Goal: Task Accomplishment & Management: Use online tool/utility

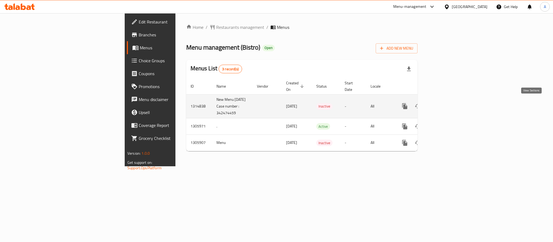
click at [450, 101] on link "enhanced table" at bounding box center [443, 106] width 13 height 13
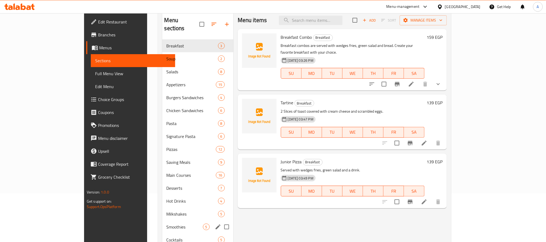
scroll to position [121, 0]
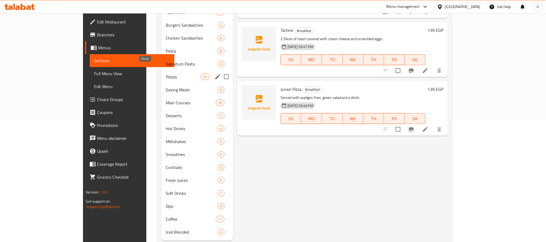
click at [166, 74] on span "Pizzas" at bounding box center [183, 77] width 35 height 6
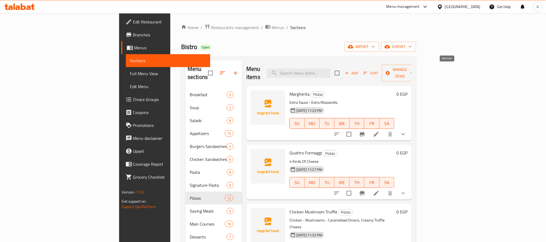
click at [359, 71] on span "Add" at bounding box center [351, 73] width 15 height 6
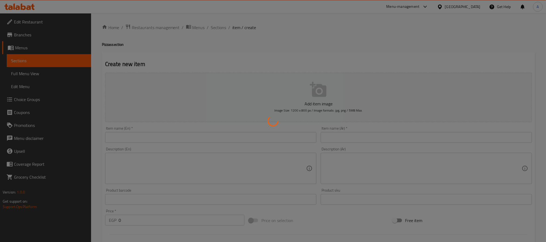
click at [220, 105] on div at bounding box center [273, 121] width 546 height 242
click at [257, 146] on div at bounding box center [273, 121] width 546 height 242
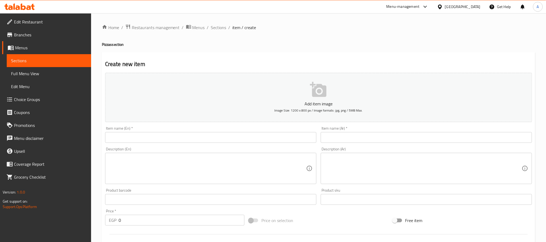
click at [376, 121] on button "Add item image Image Size: 1200 x 800 px / Image formats: jpg, png / 5MB Max." at bounding box center [318, 97] width 427 height 49
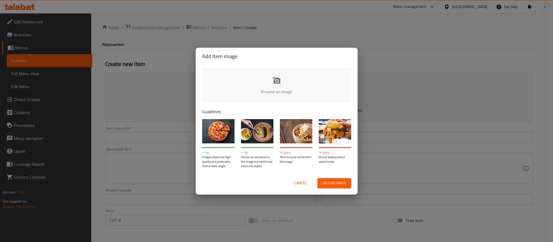
click at [299, 184] on span "Cancel" at bounding box center [300, 183] width 13 height 7
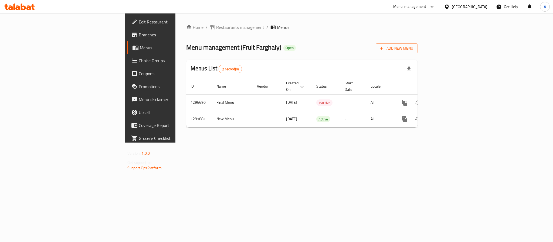
click at [139, 64] on span "Choice Groups" at bounding box center [176, 60] width 74 height 6
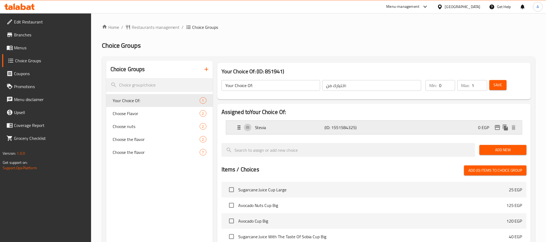
click at [326, 122] on div "Stevia (ID: 1551584325) 0 EGP" at bounding box center [376, 127] width 280 height 13
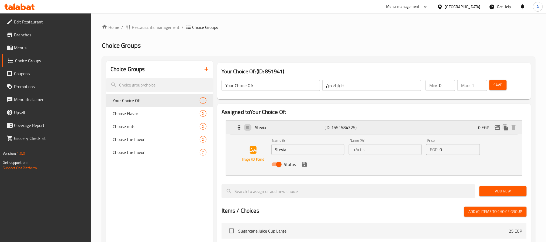
click at [498, 132] on div "Stevia (ID: 1551584325) 0 EGP" at bounding box center [376, 127] width 280 height 13
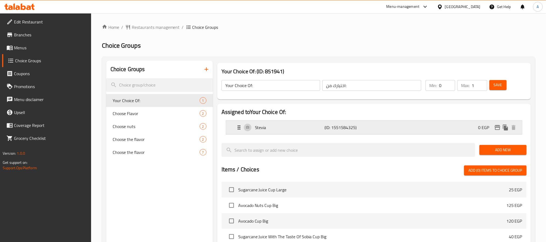
click at [498, 129] on icon "edit" at bounding box center [498, 127] width 6 height 6
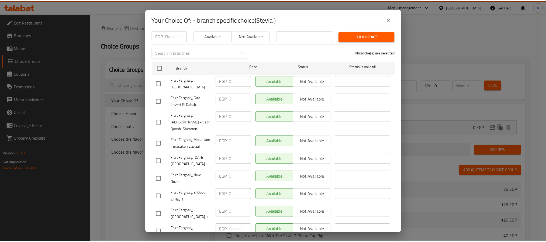
scroll to position [43, 0]
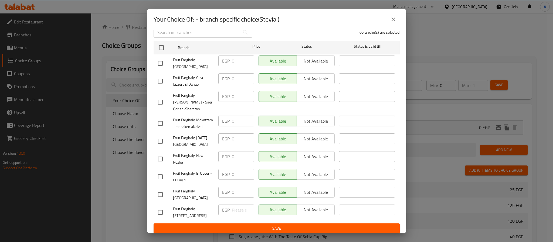
click at [398, 9] on div "Your Choice Of: - branch specific choice(Stevia )" at bounding box center [276, 20] width 259 height 22
click at [392, 17] on icon "close" at bounding box center [393, 19] width 6 height 6
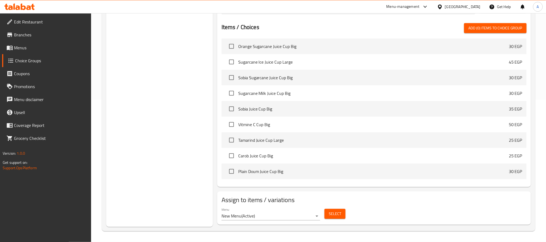
scroll to position [0, 0]
